Goal: Information Seeking & Learning: Learn about a topic

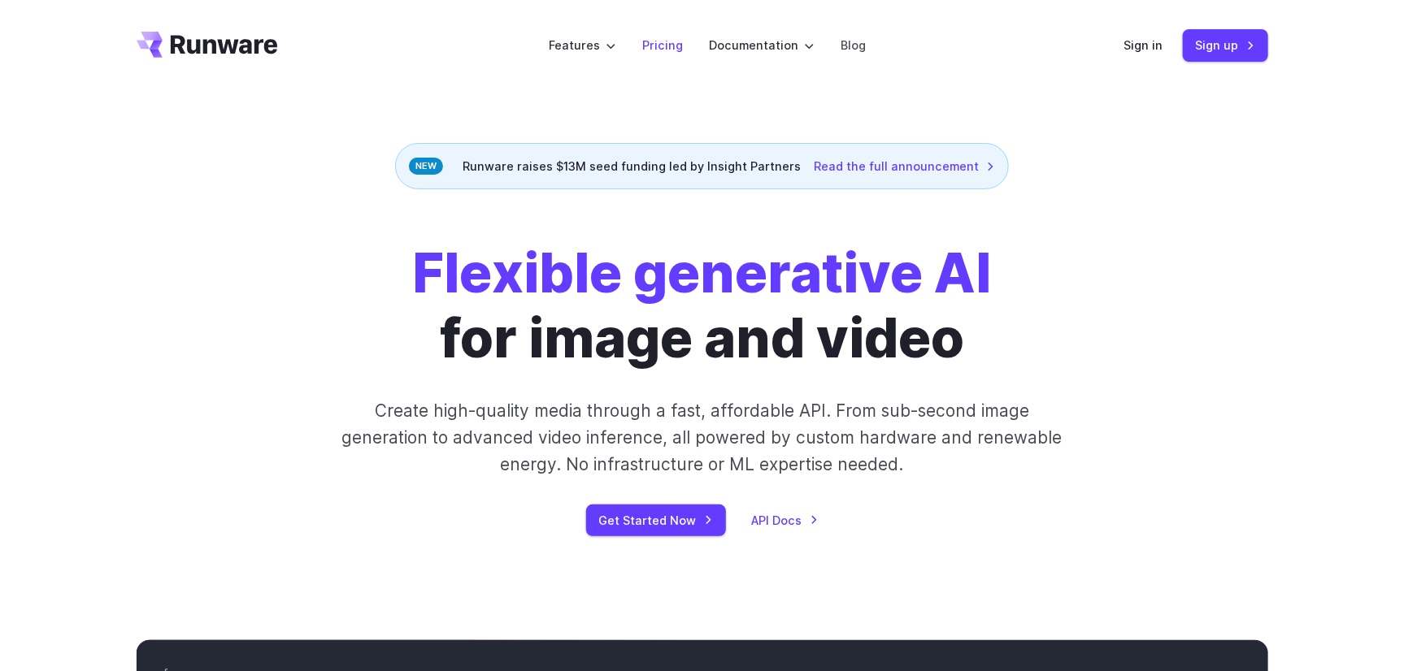
click at [669, 45] on link "Pricing" at bounding box center [662, 45] width 41 height 19
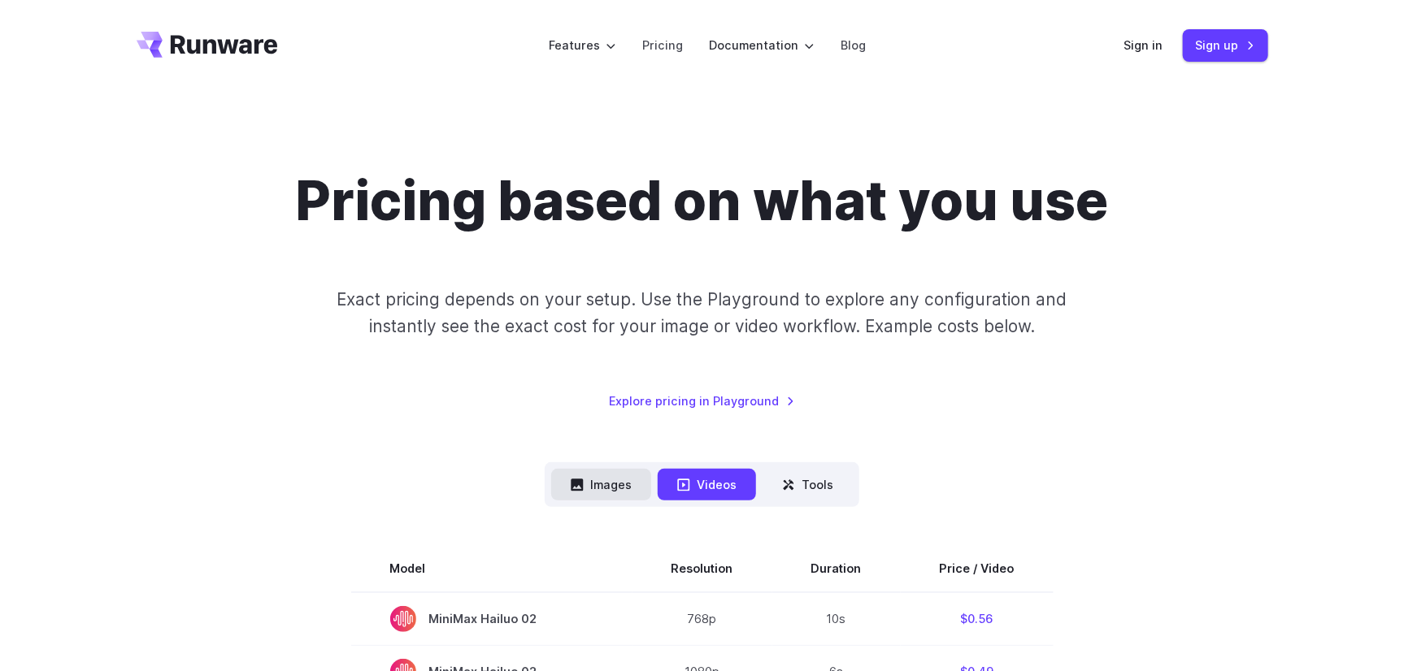
click at [615, 476] on button "Images" at bounding box center [601, 485] width 100 height 32
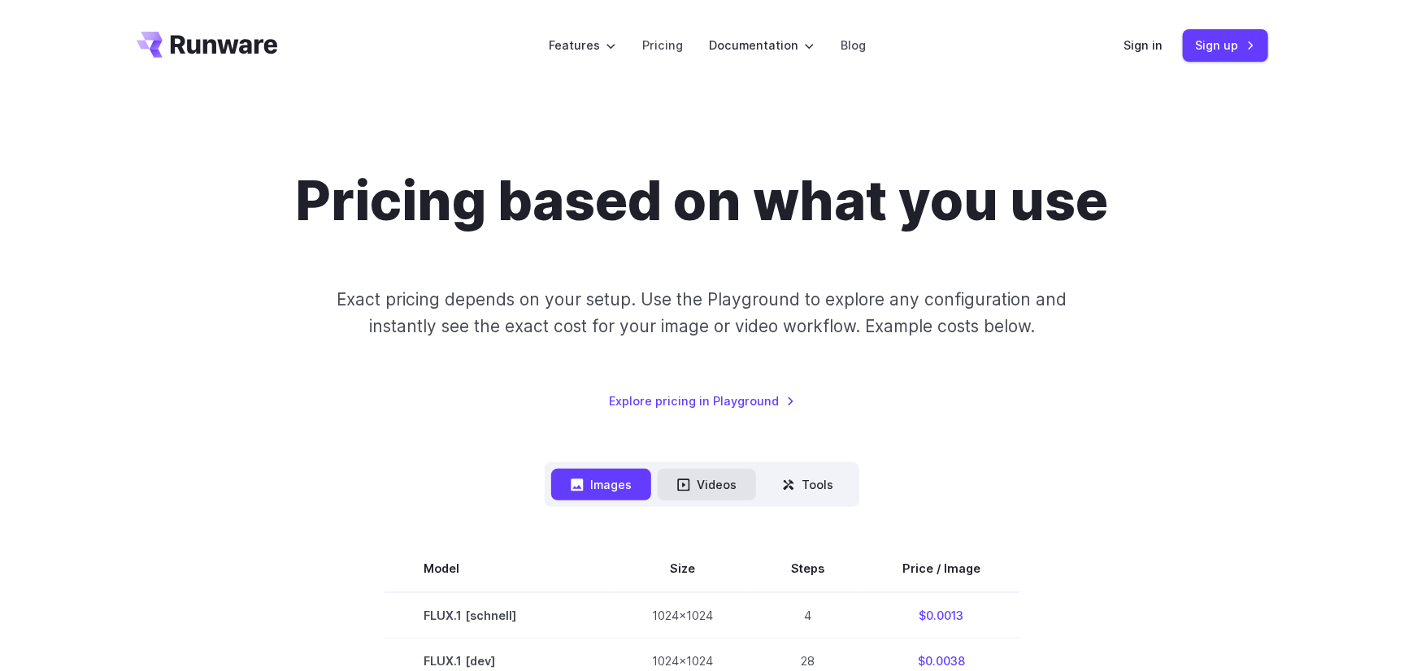
click at [737, 476] on button "Videos" at bounding box center [707, 485] width 98 height 32
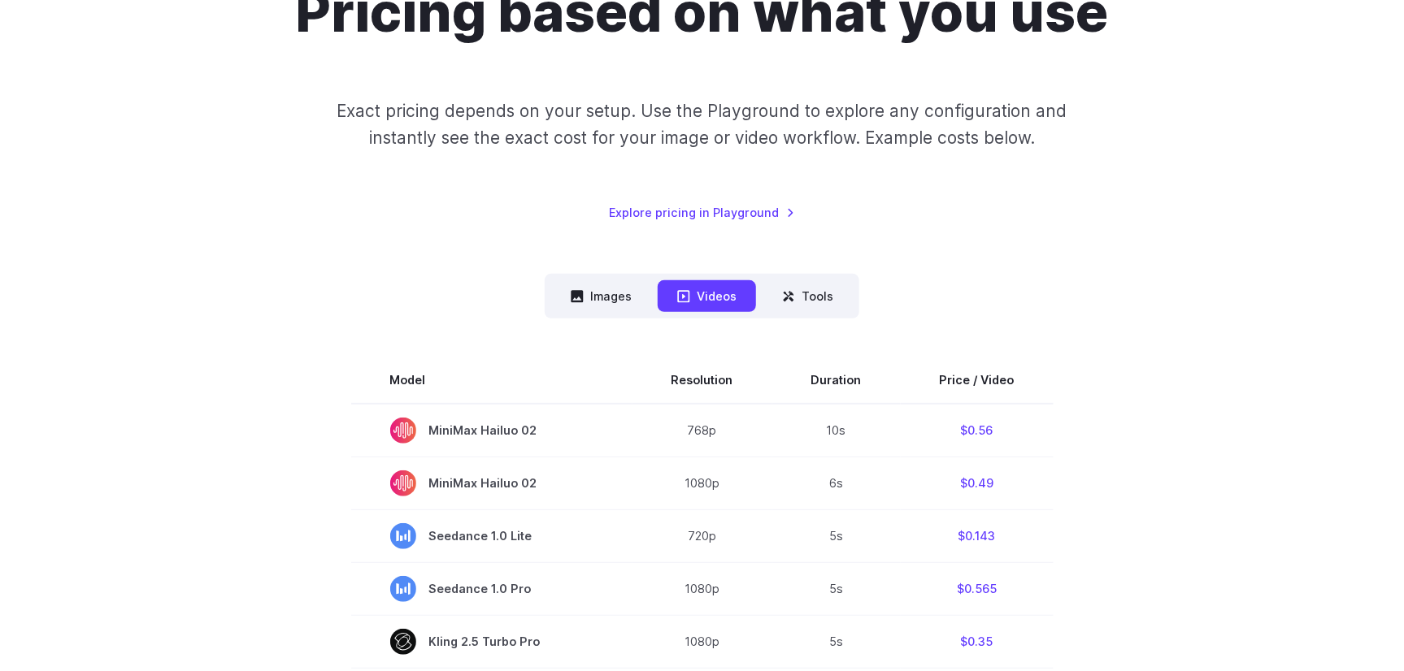
scroll to position [81, 0]
